Goal: Task Accomplishment & Management: Use online tool/utility

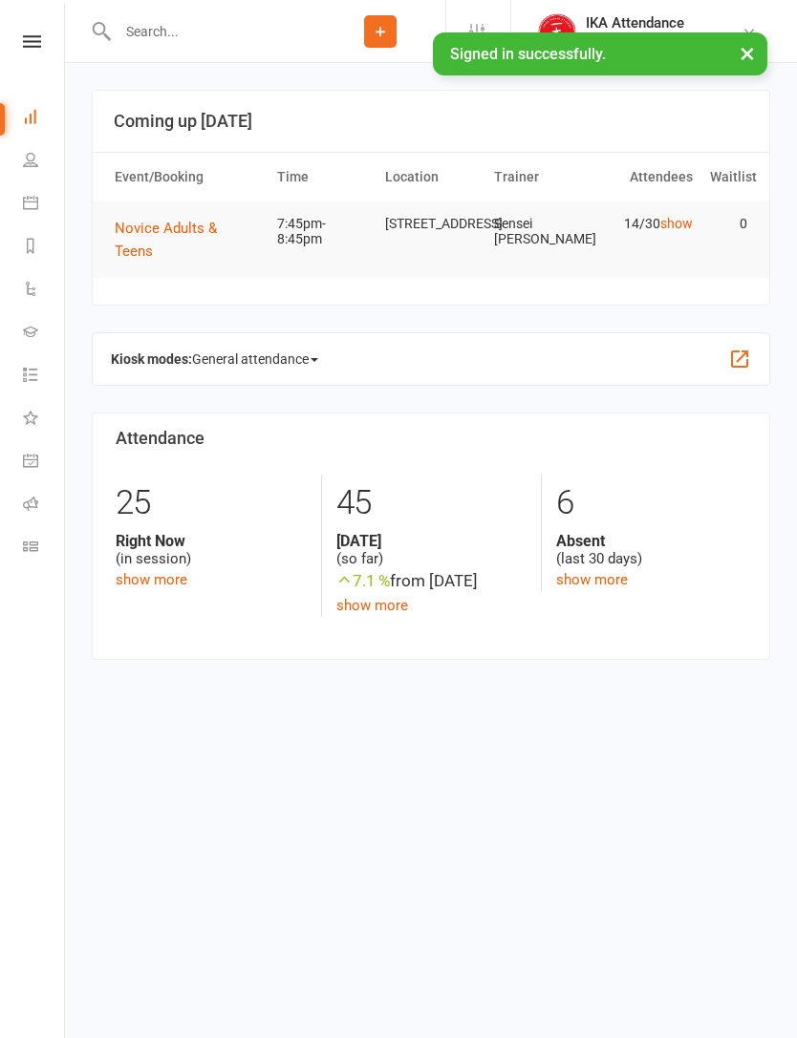
click at [188, 232] on span "Novice Adults & Teens" at bounding box center [166, 240] width 102 height 40
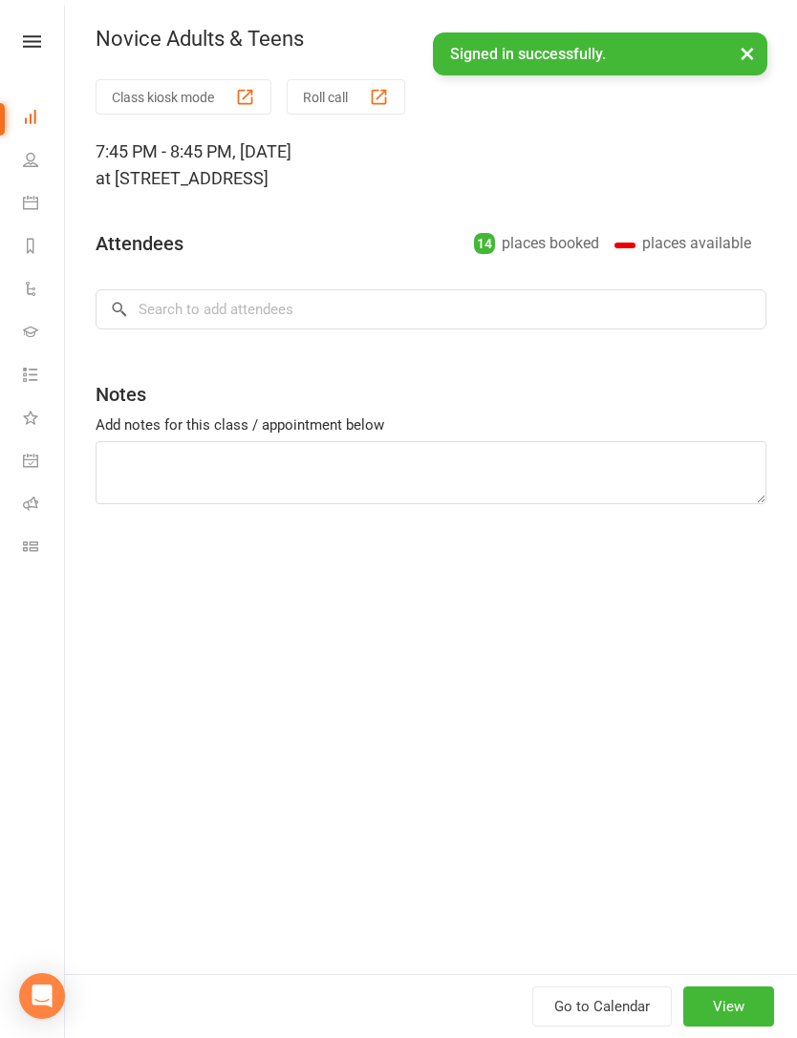
click at [732, 1006] on button "View" at bounding box center [728, 1007] width 91 height 40
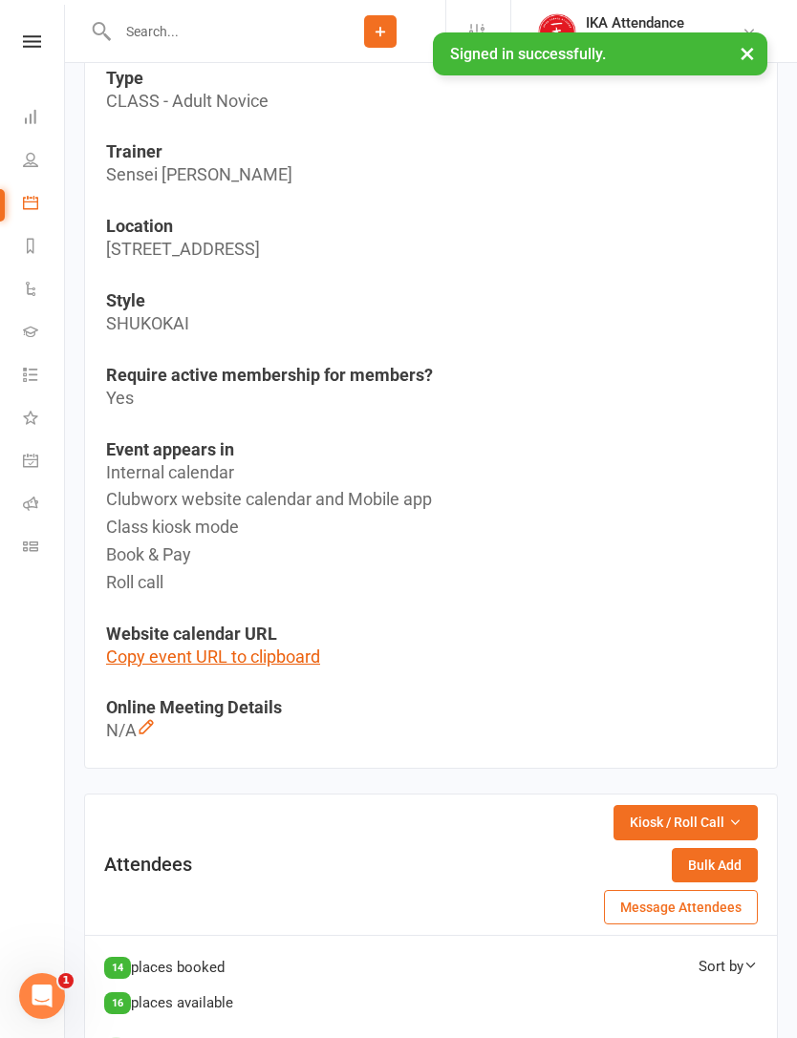
scroll to position [711, 0]
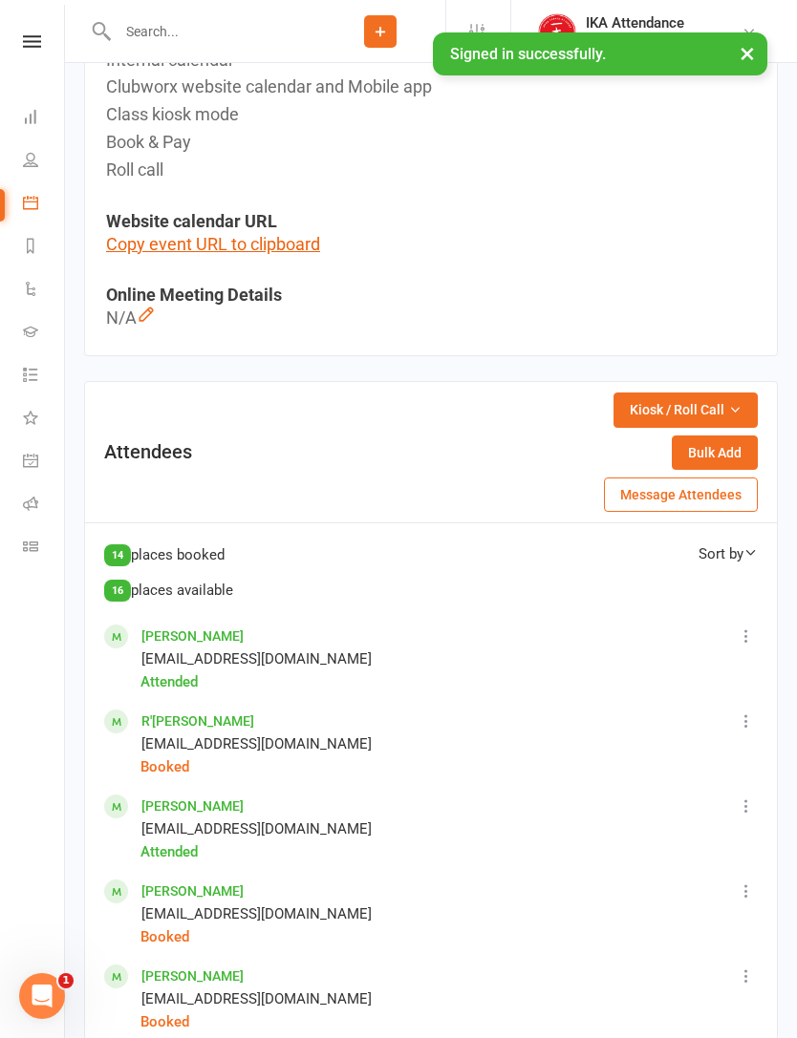
click at [716, 399] on span "Kiosk / Roll Call" at bounding box center [677, 409] width 95 height 21
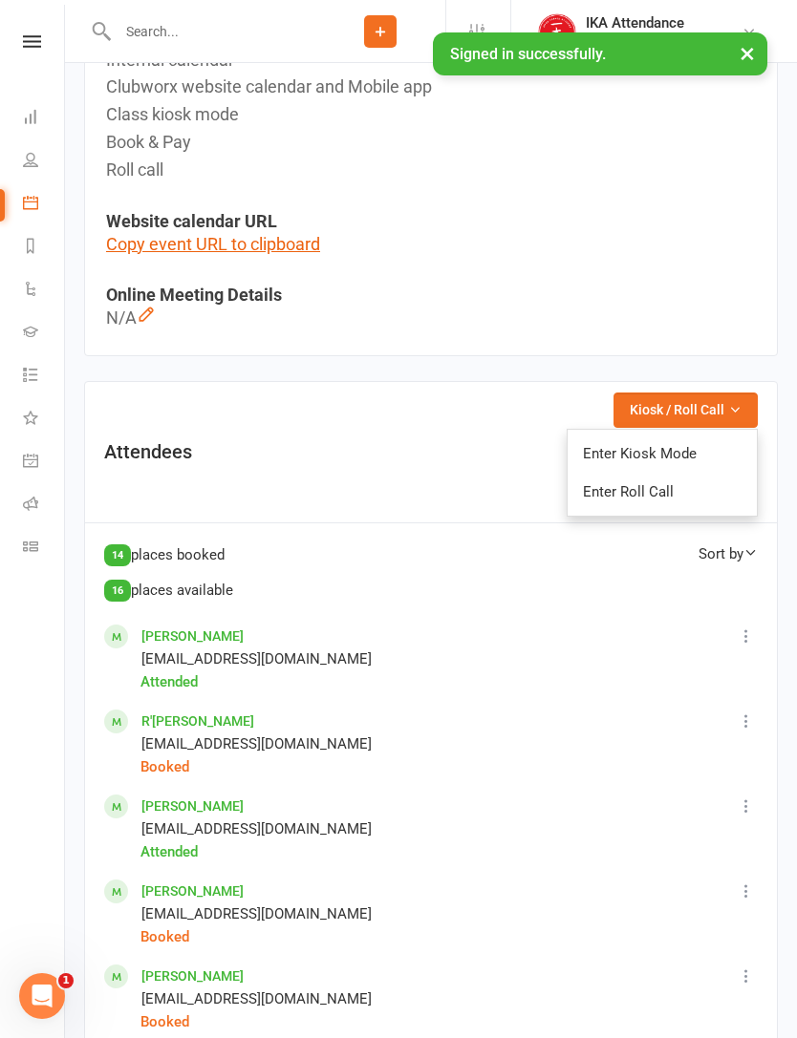
click at [698, 494] on link "Enter Roll Call" at bounding box center [661, 492] width 189 height 38
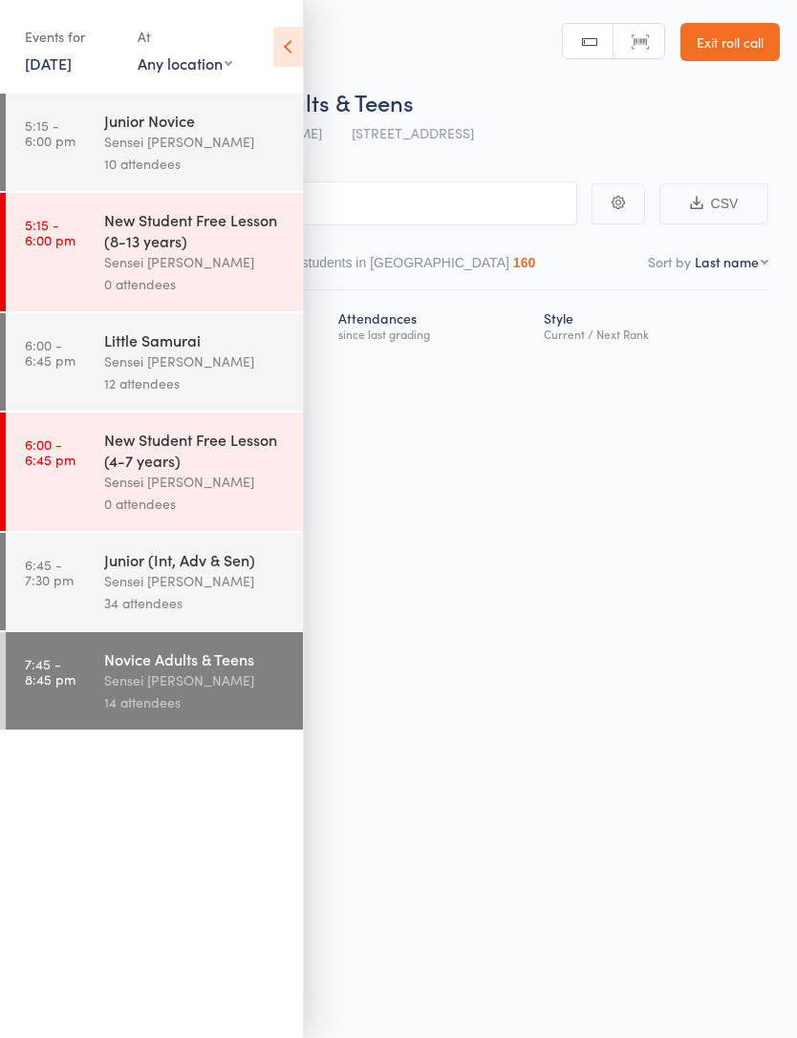
click at [279, 46] on icon at bounding box center [288, 47] width 30 height 40
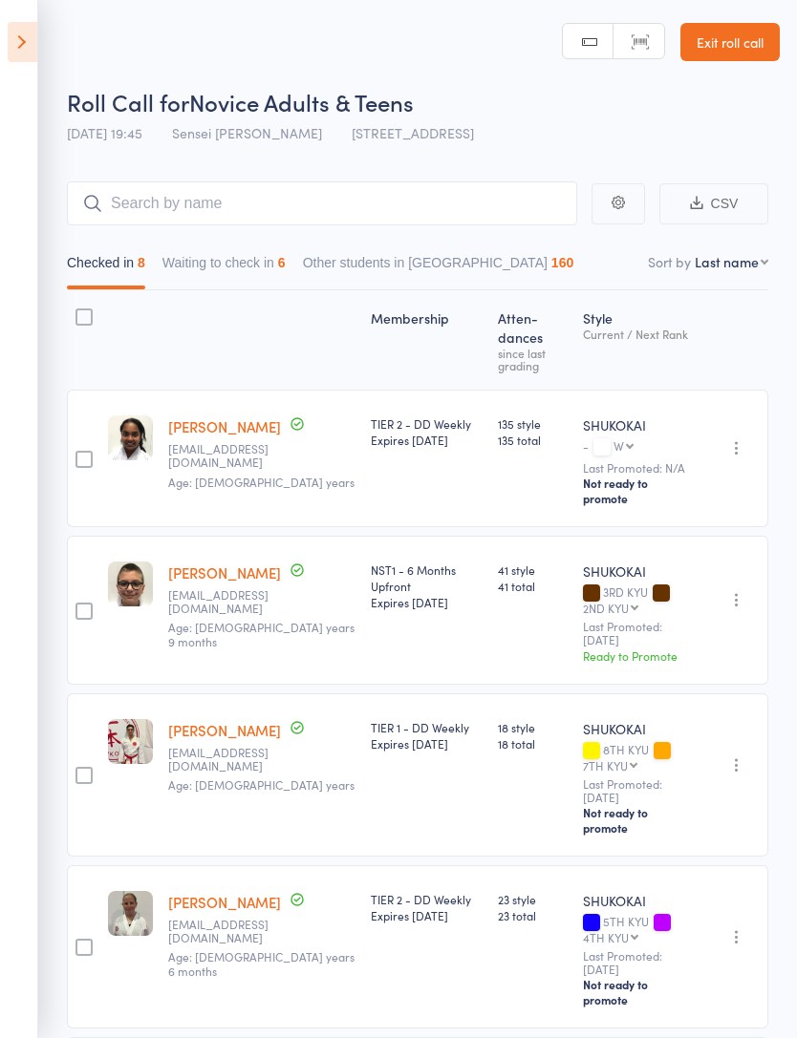
click at [260, 284] on button "Waiting to check in 6" at bounding box center [223, 268] width 123 height 44
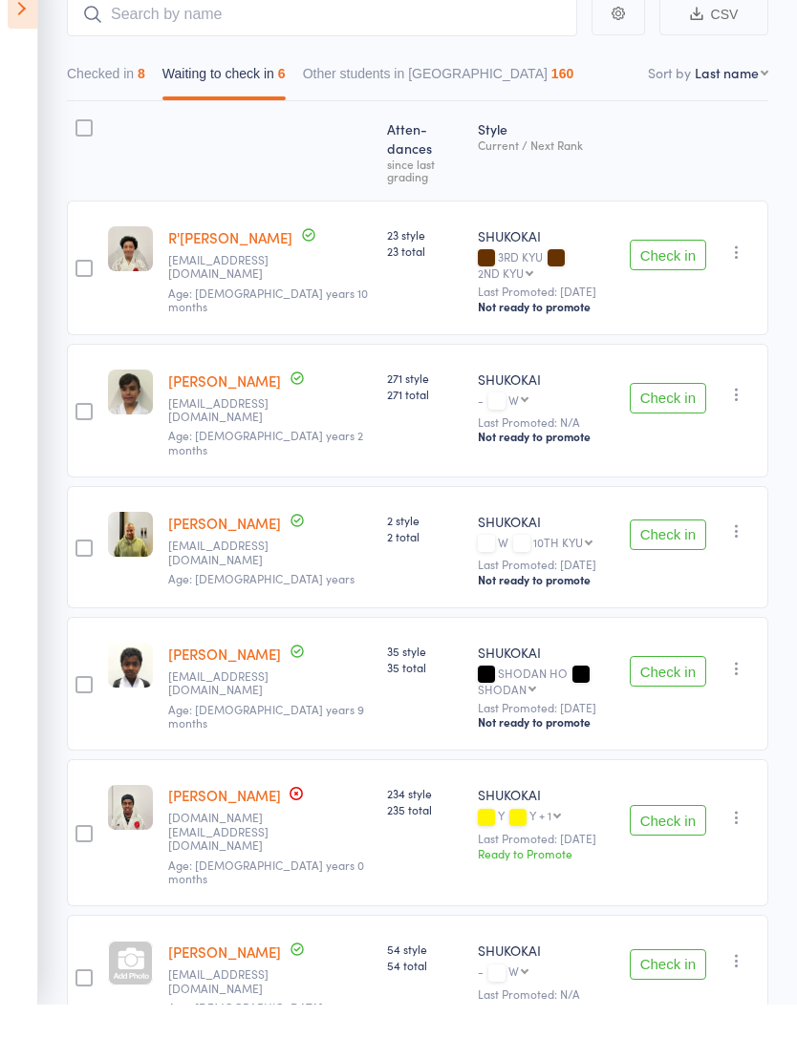
scroll to position [155, 0]
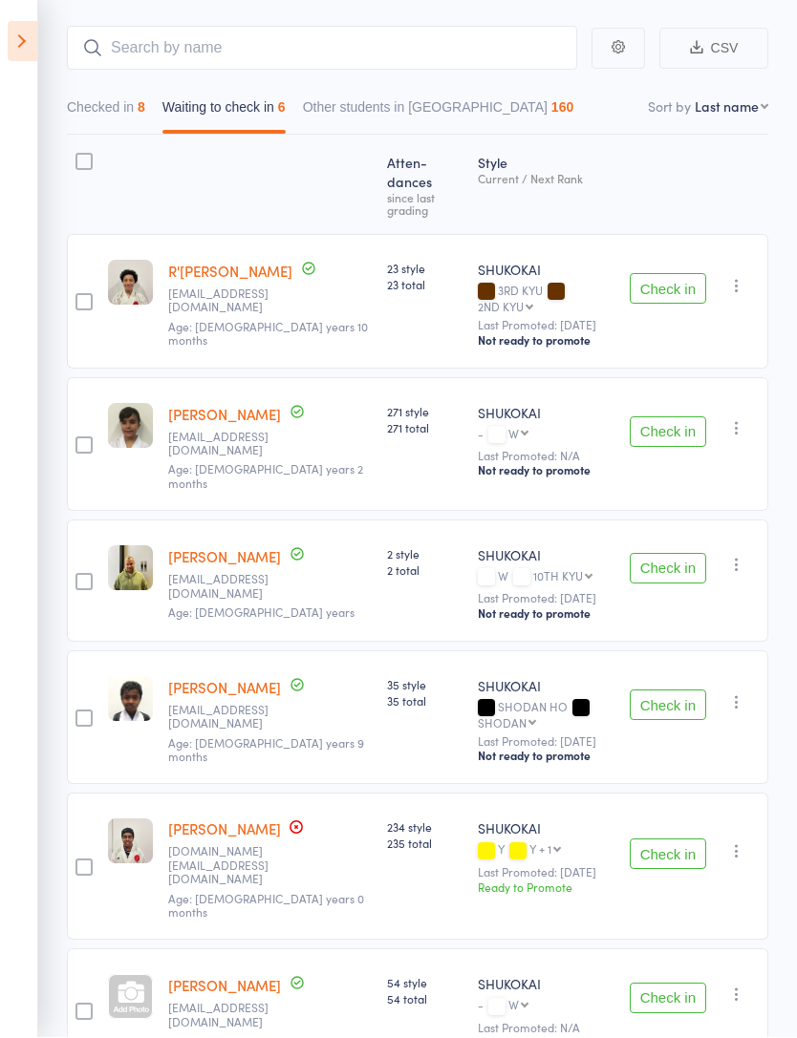
click at [693, 417] on button "Check in" at bounding box center [668, 432] width 76 height 31
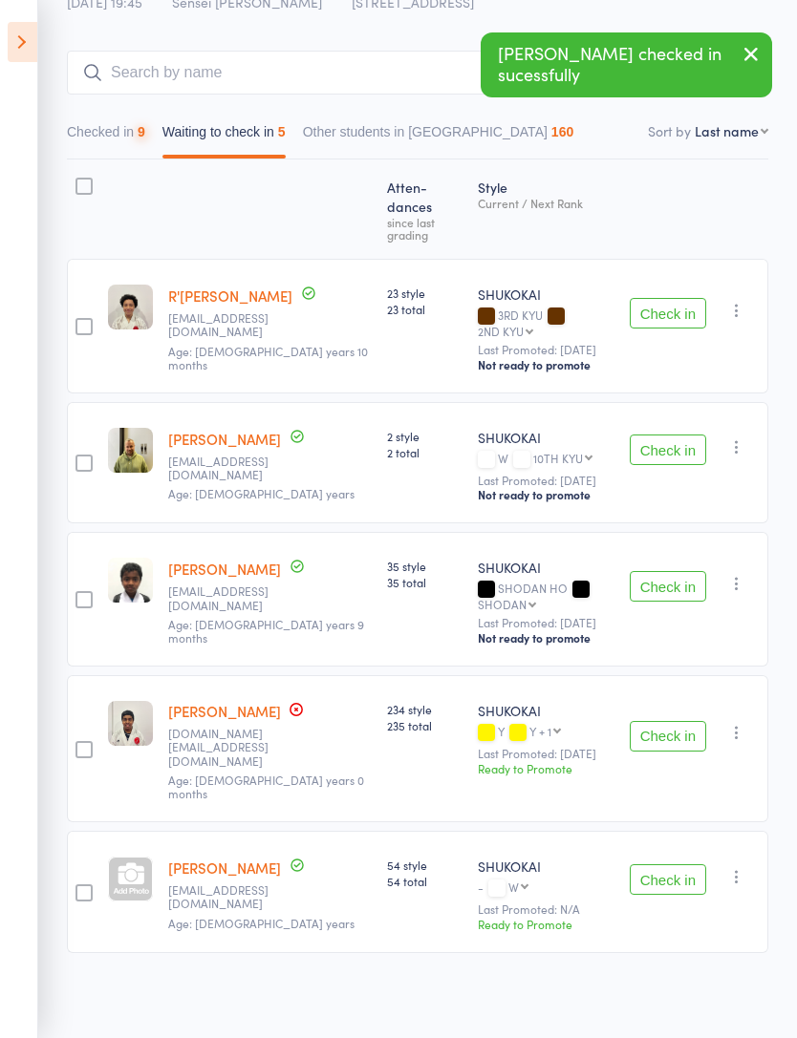
scroll to position [24, 0]
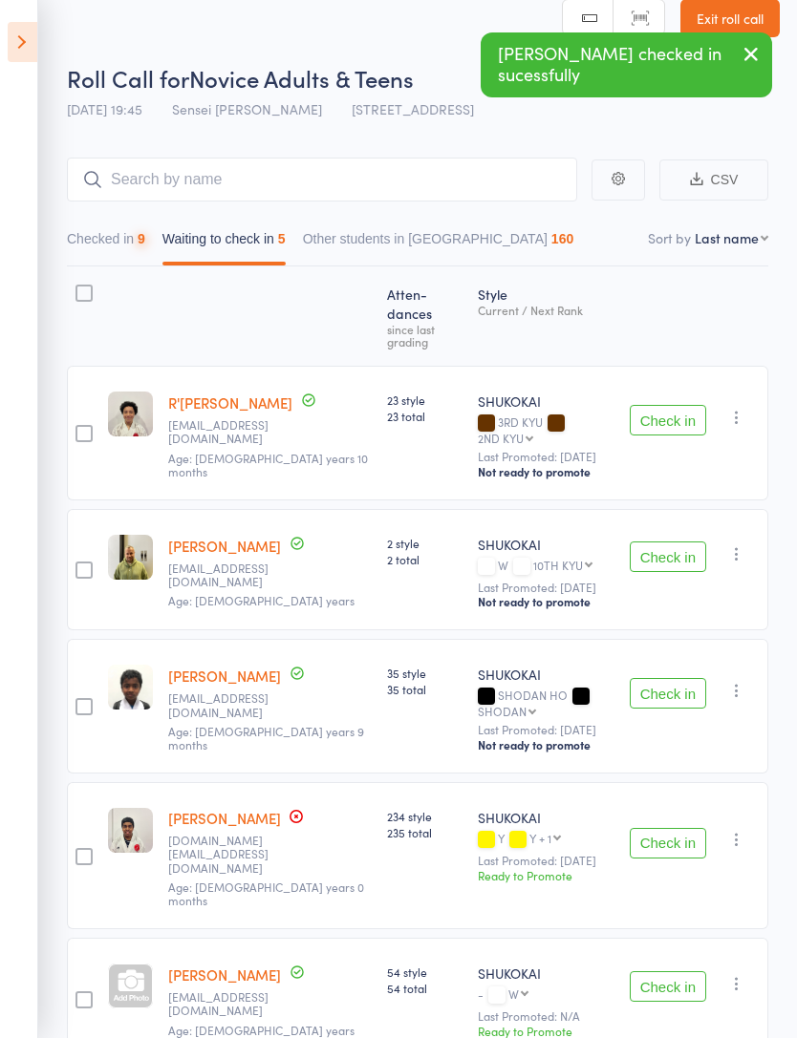
click at [673, 678] on button "Check in" at bounding box center [668, 693] width 76 height 31
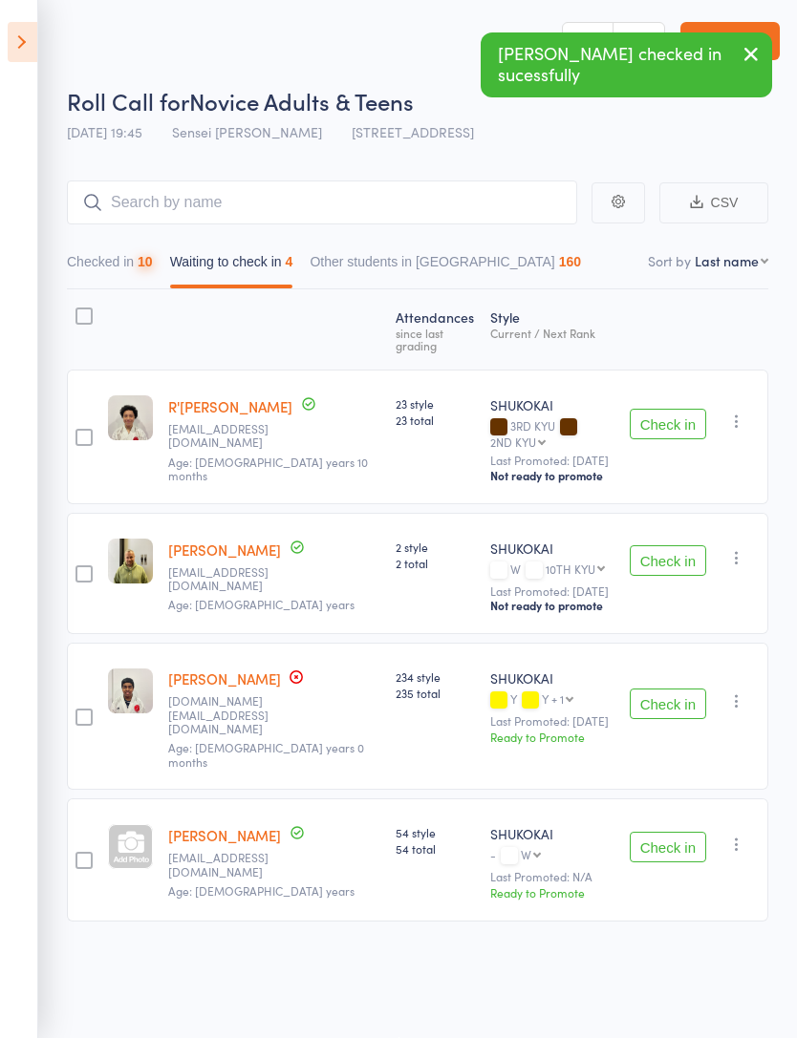
scroll to position [13, 0]
click at [681, 689] on button "Check in" at bounding box center [668, 704] width 76 height 31
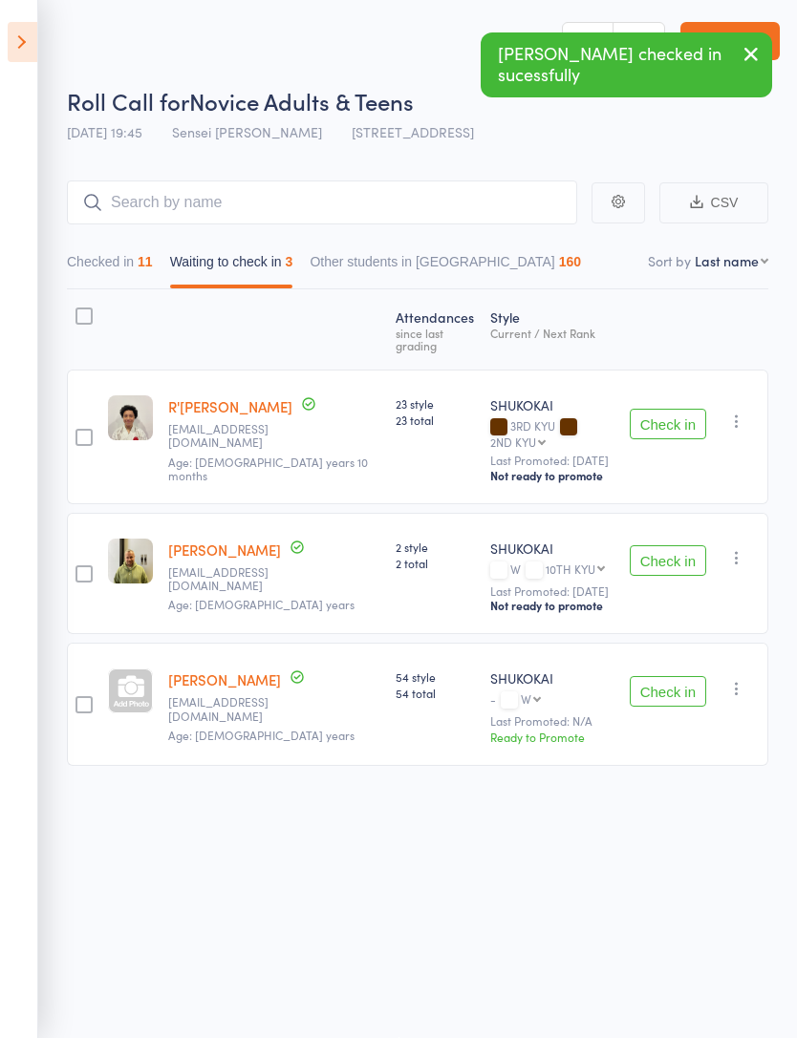
click at [131, 257] on button "Checked in 11" at bounding box center [110, 267] width 86 height 44
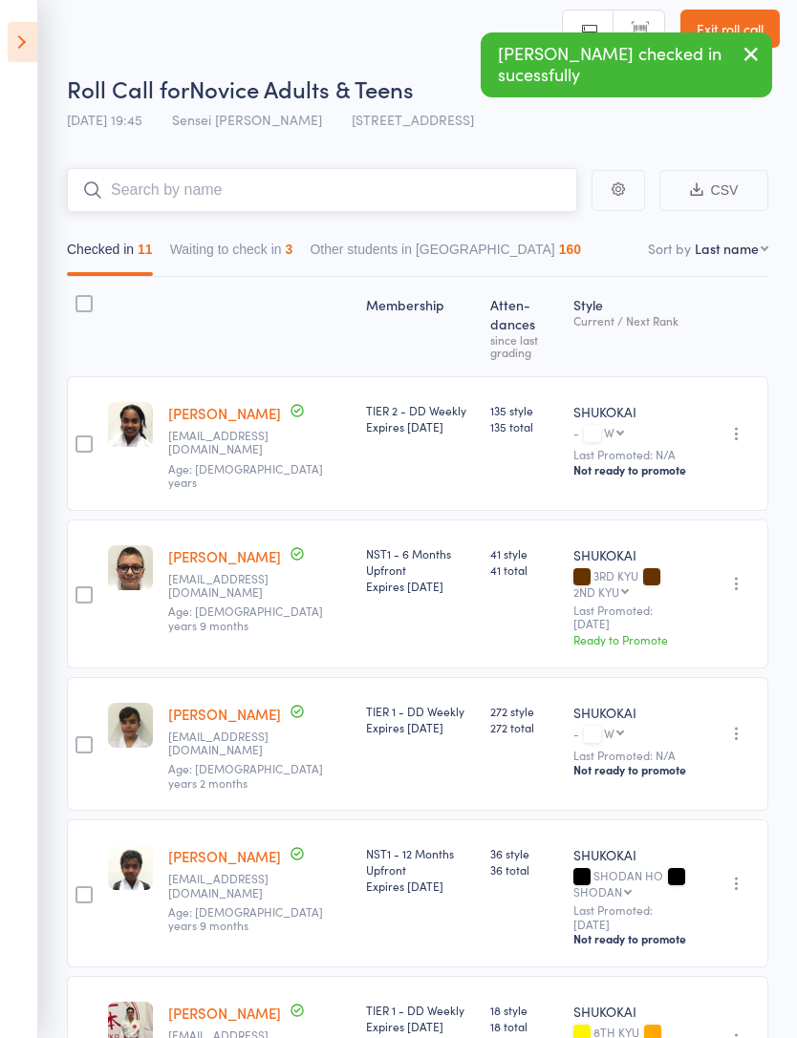
click at [226, 202] on input "search" at bounding box center [322, 190] width 510 height 44
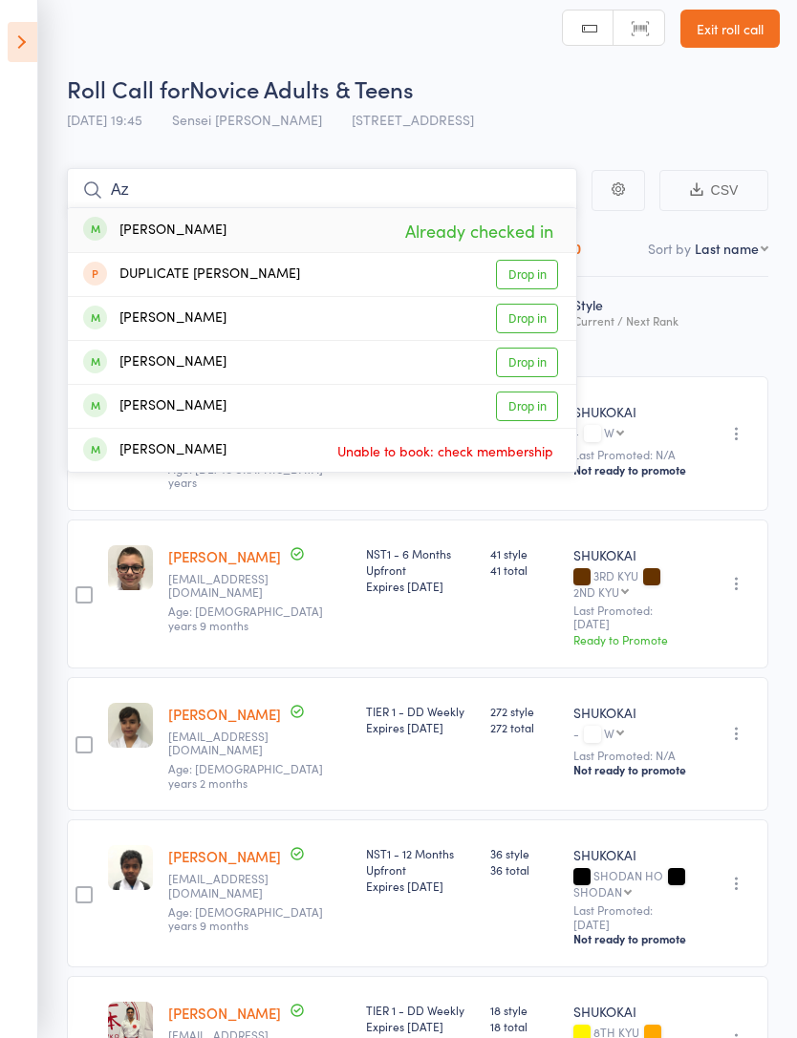
type input "A"
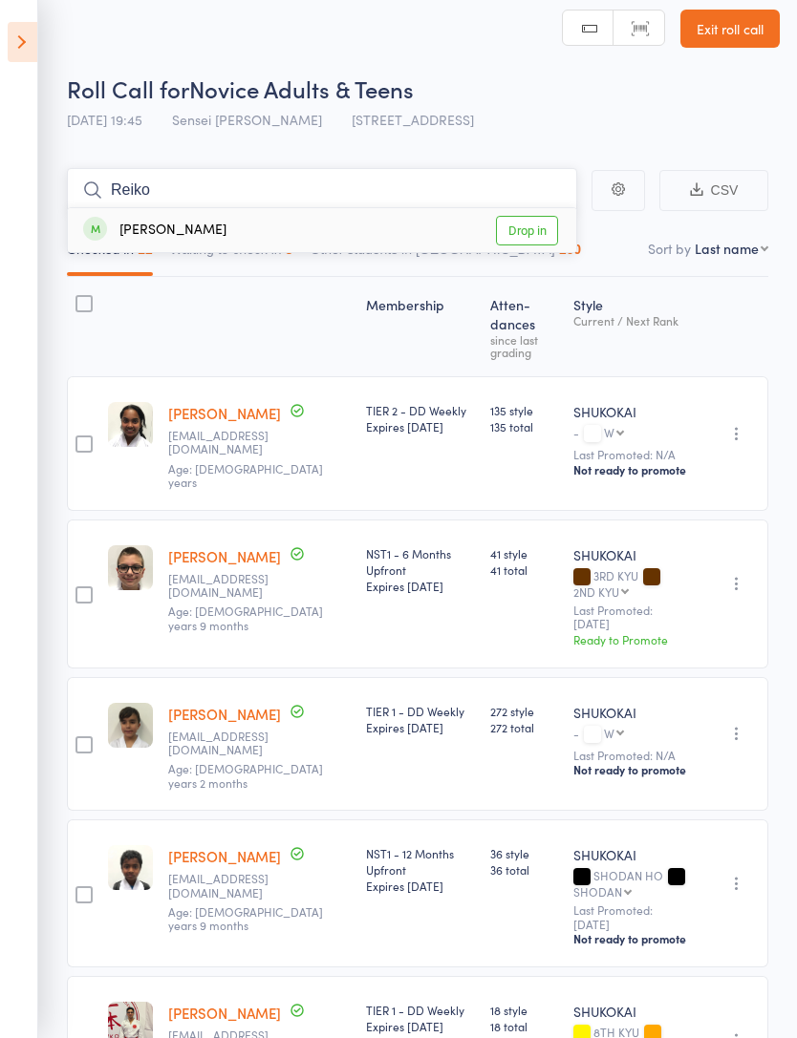
type input "Reiko"
click at [525, 228] on link "Drop in" at bounding box center [527, 231] width 62 height 30
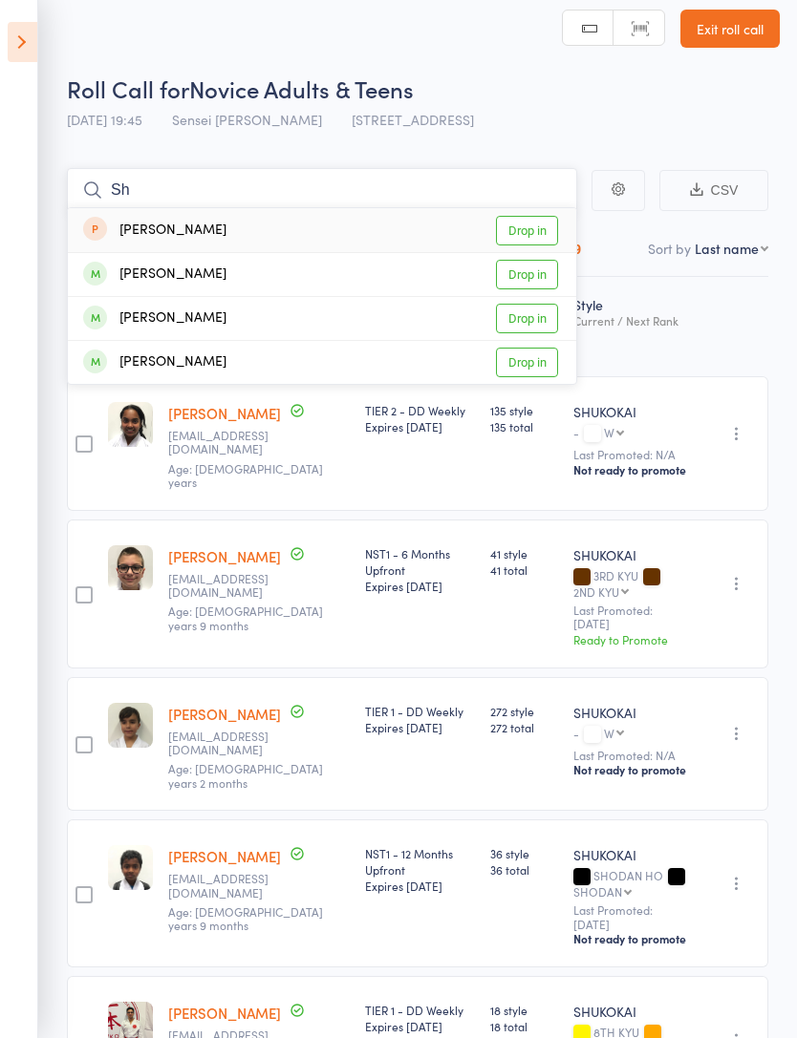
type input "S"
type input "M"
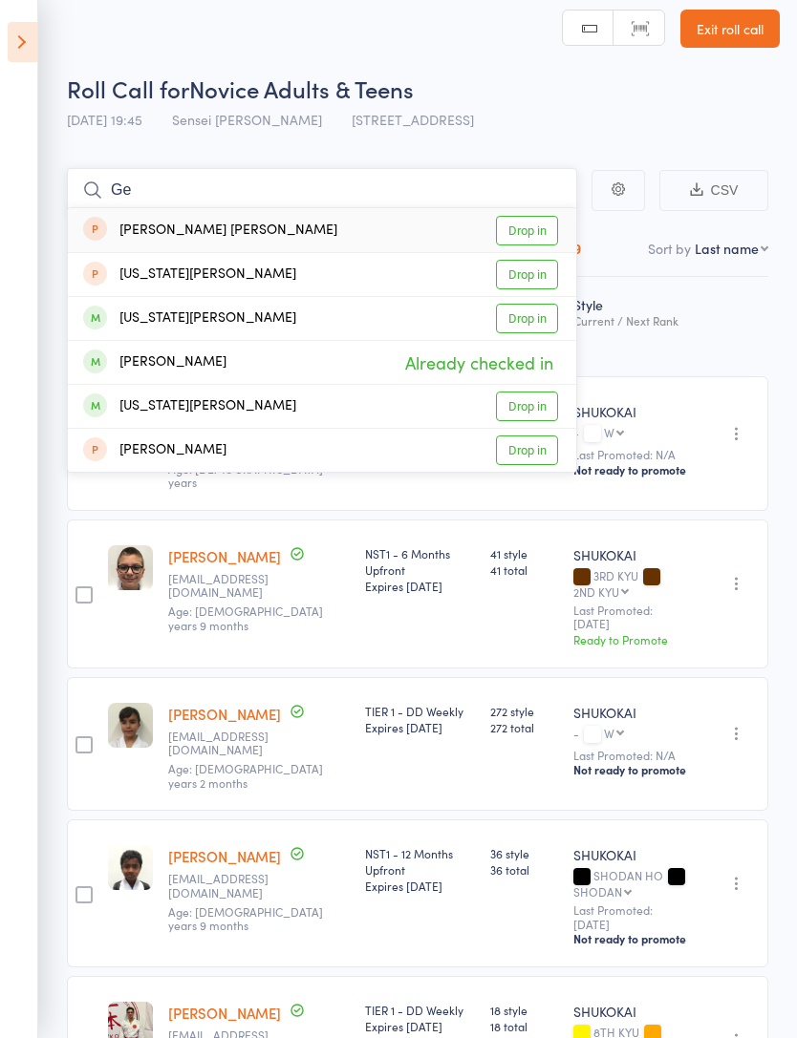
type input "G"
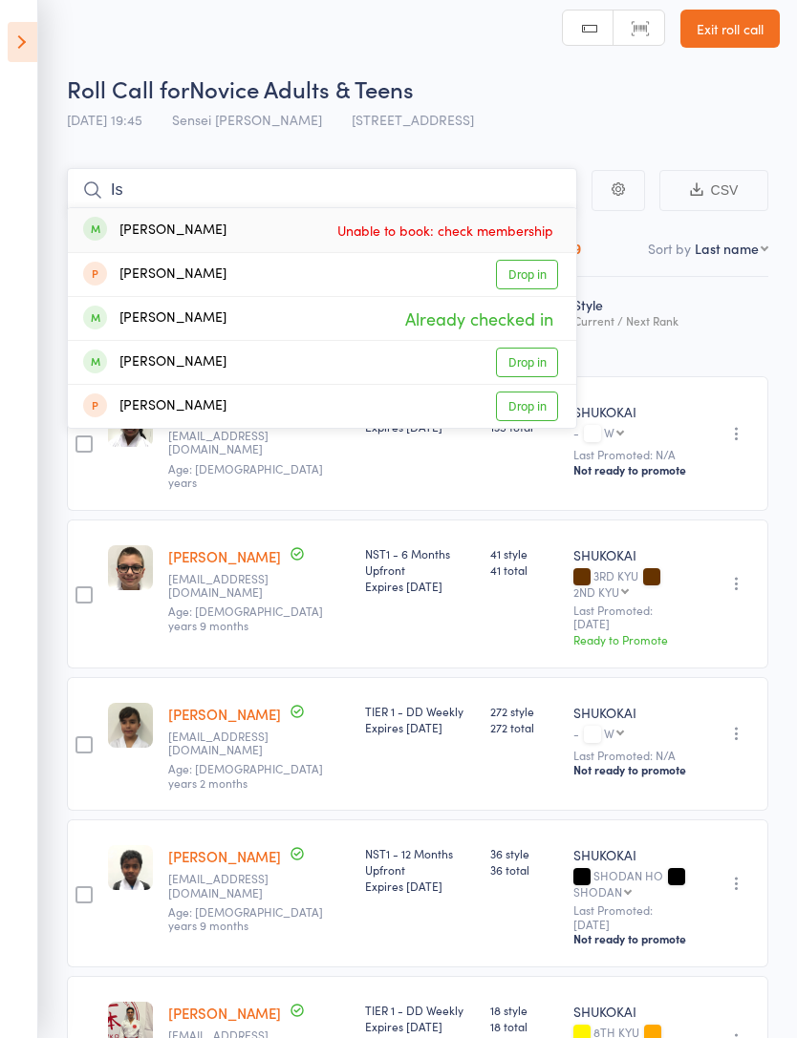
type input "I"
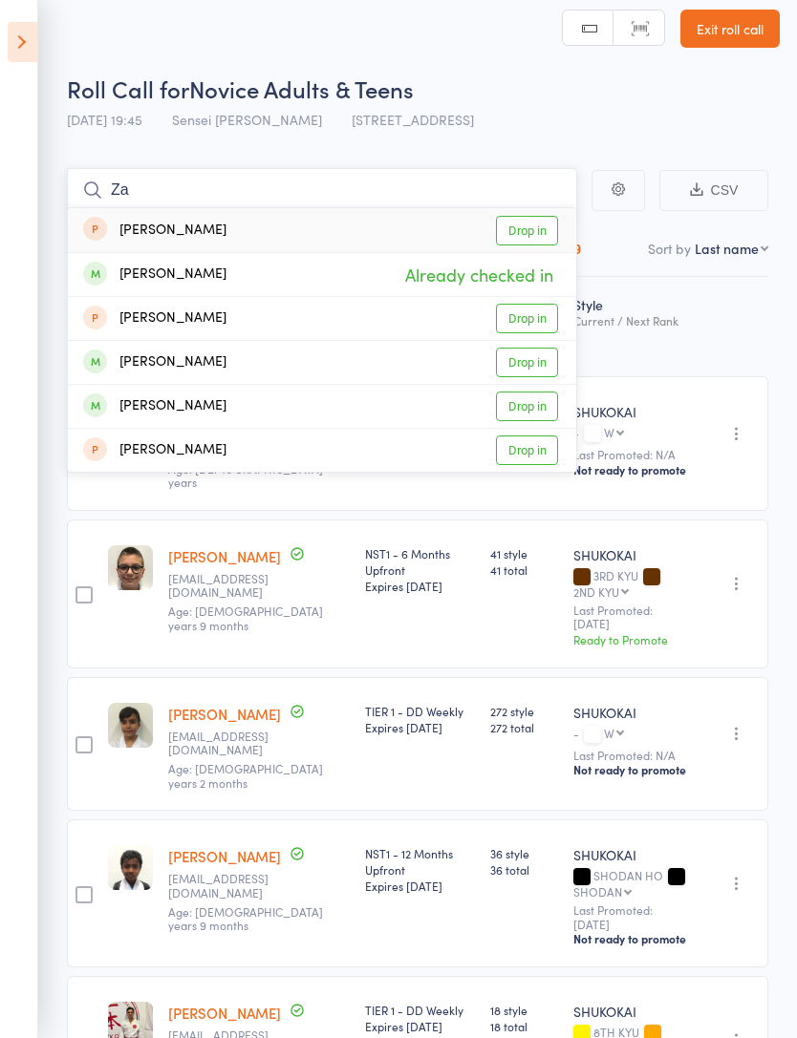
type input "Z"
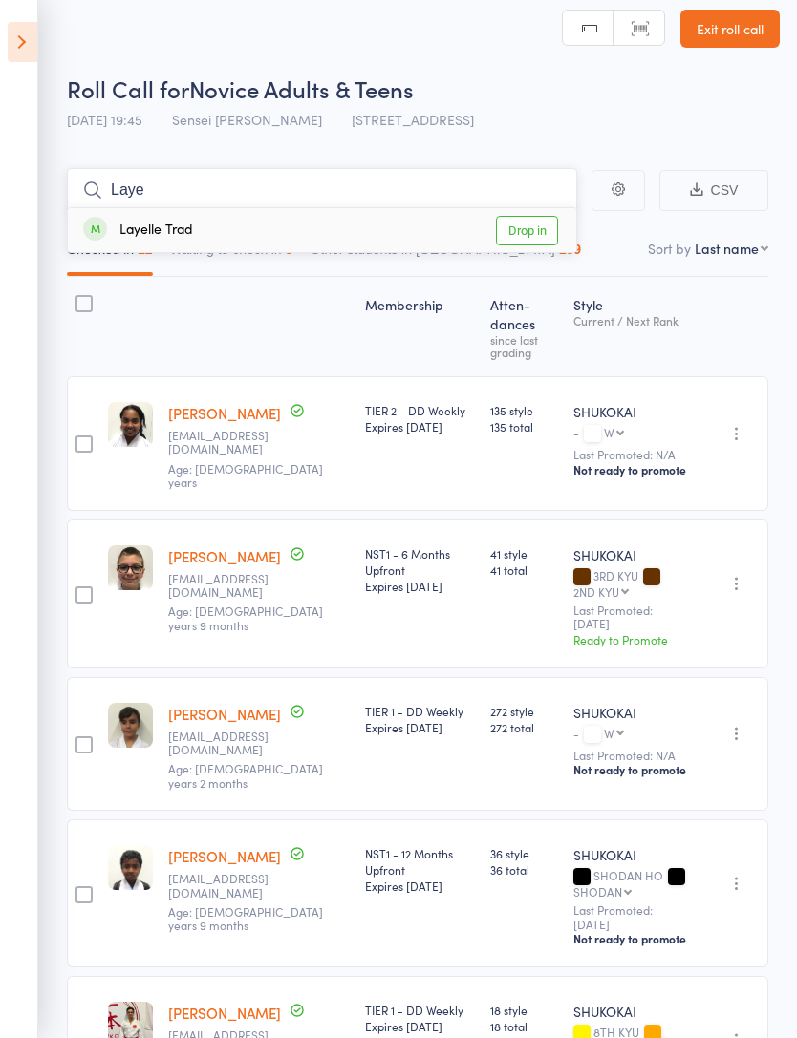
type input "Laye"
click at [572, 220] on div "Layelle Trad Drop in" at bounding box center [322, 230] width 508 height 44
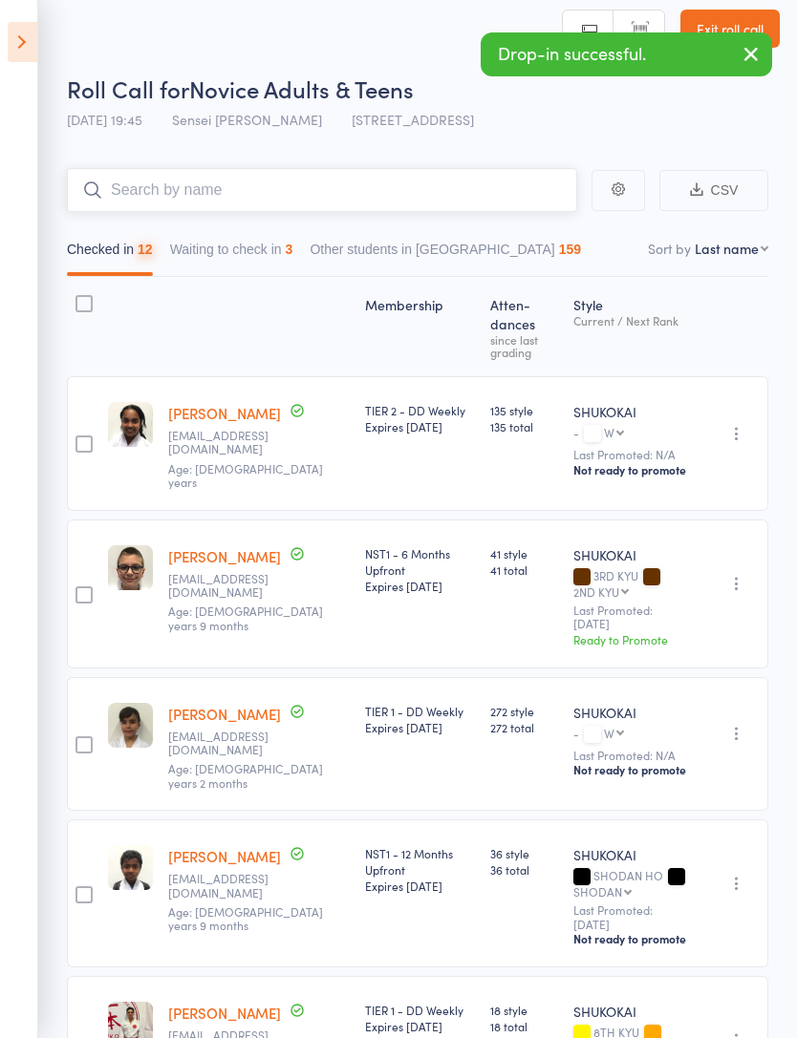
click at [465, 183] on input "search" at bounding box center [322, 190] width 510 height 44
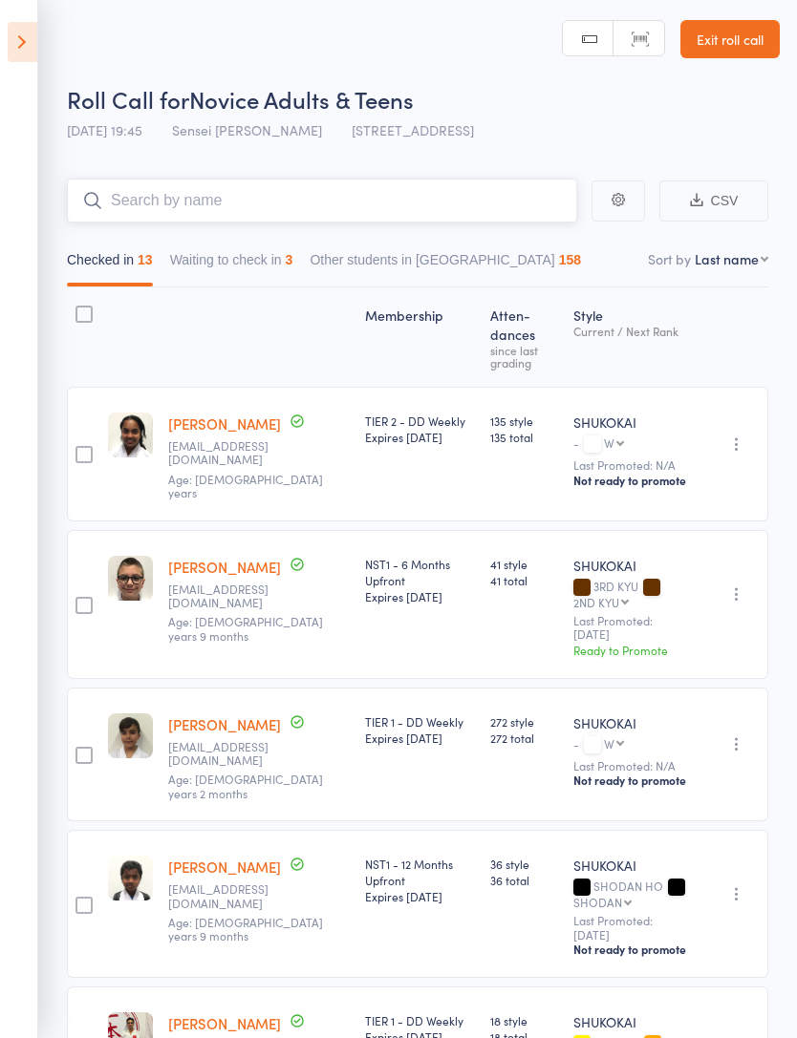
scroll to position [0, 0]
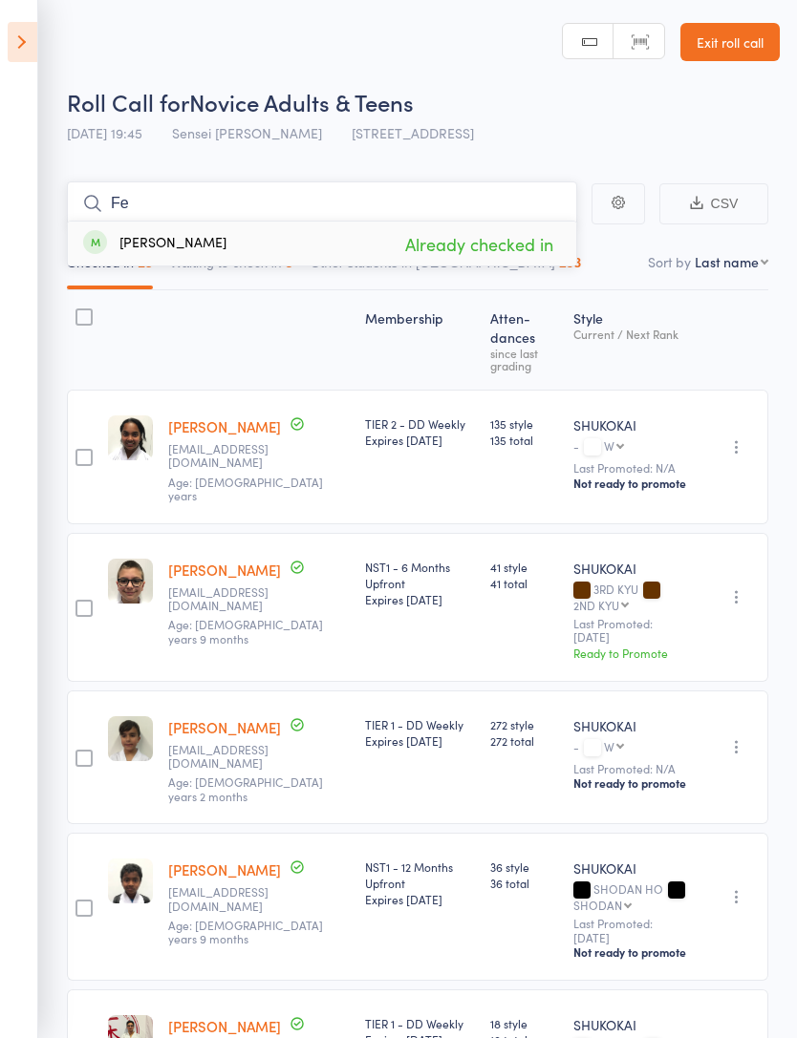
type input "F"
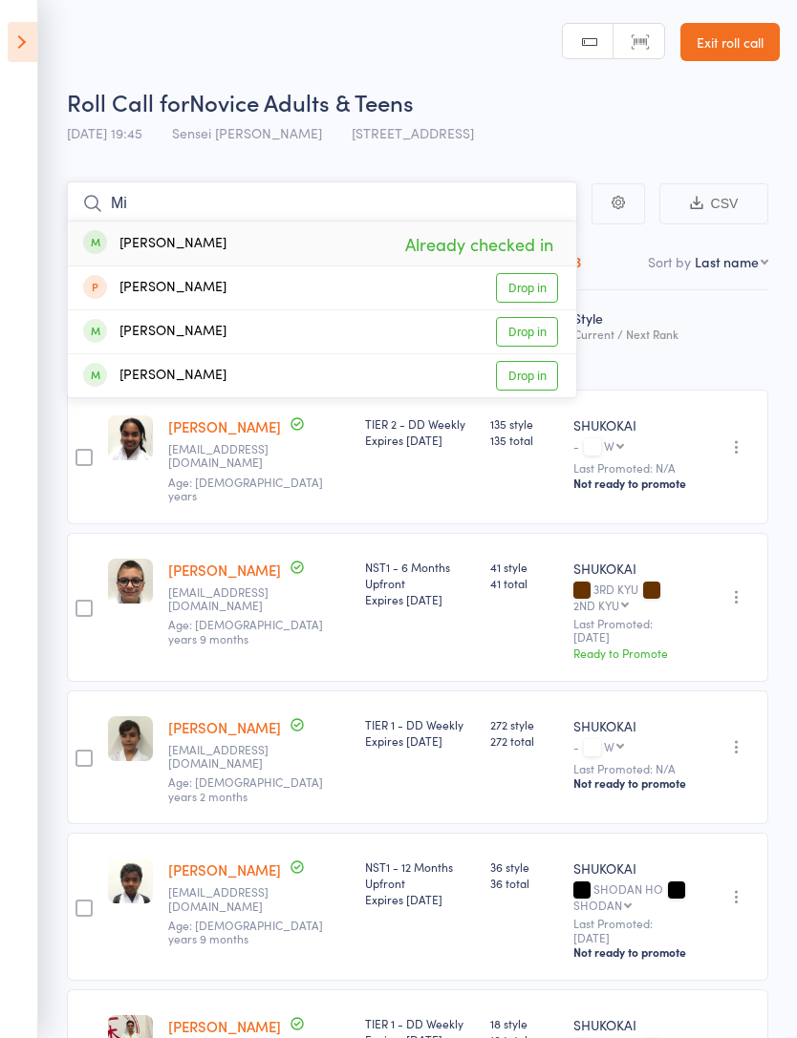
type input "M"
